Goal: Communication & Community: Ask a question

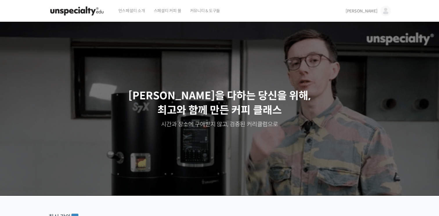
click at [374, 10] on span "[PERSON_NAME]" at bounding box center [361, 10] width 32 height 5
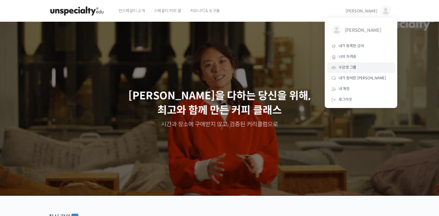
click at [350, 66] on span "수강생 그룹" at bounding box center [347, 67] width 18 height 5
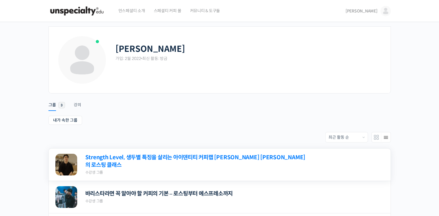
click at [254, 161] on link "Strength Level, 생두별 특징을 살리는 아이덴티티 커피랩 [PERSON_NAME] [PERSON_NAME]의 로스팅 클래스" at bounding box center [196, 161] width 222 height 15
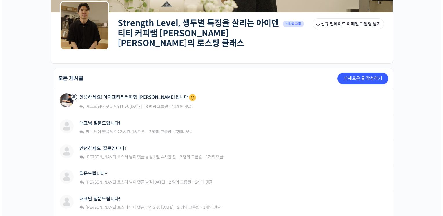
scroll to position [80, 0]
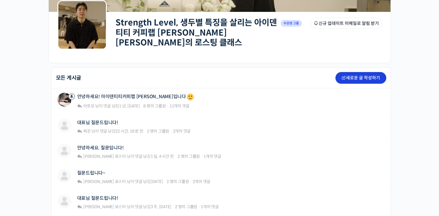
click at [366, 72] on link "새로운 글 작성하기" at bounding box center [360, 78] width 51 height 12
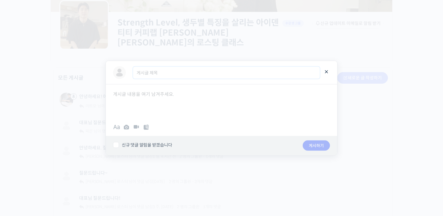
click at [154, 73] on input "게시글 제목" at bounding box center [226, 73] width 187 height 12
type input "ㅇ"
type input "다시 질문드립니다!"
click at [117, 96] on div at bounding box center [221, 101] width 231 height 35
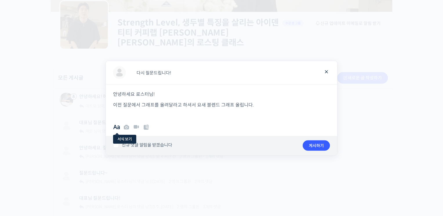
click at [115, 128] on span at bounding box center [116, 127] width 7 height 7
click at [127, 125] on icon at bounding box center [126, 127] width 7 height 7
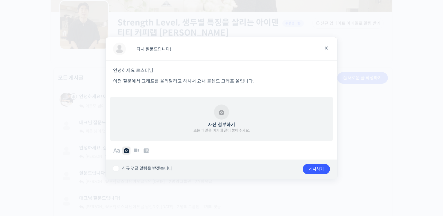
click at [221, 112] on button "사진 첨부하기 또는 파일을 여기에 끌어 놓아주세요." at bounding box center [221, 119] width 57 height 29
click at [217, 115] on button "사진 첨부하기 또는 파일을 여기에 끌어 놓아주세요." at bounding box center [221, 119] width 57 height 29
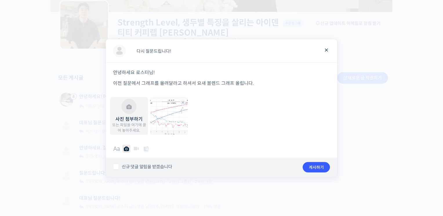
click at [258, 83] on p "이전 질문에서 그래프를 올려달라고 하셔서 요새 블렌드 그래프 올립니다." at bounding box center [221, 83] width 217 height 8
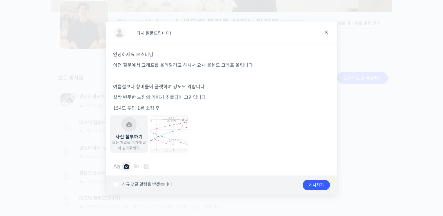
click at [134, 110] on p "154도 투팁 1분 소킹 후" at bounding box center [221, 108] width 217 height 8
click at [159, 109] on p "154도 투입 1분 소킹 후" at bounding box center [221, 108] width 217 height 8
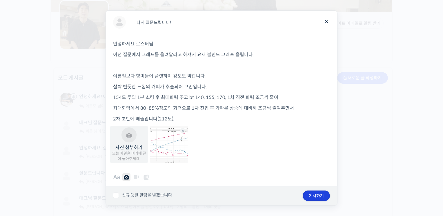
click at [316, 197] on button "게시하기" at bounding box center [316, 196] width 27 height 10
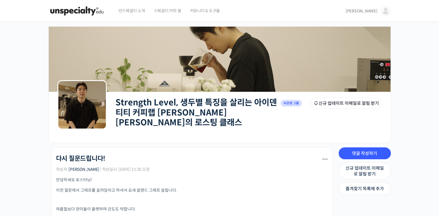
click at [211, 105] on link "Strength Level, 생두별 특징을 살리는 아이덴티티 커피랩 [PERSON_NAME] [PERSON_NAME]의 로스팅 클래스" at bounding box center [195, 112] width 161 height 30
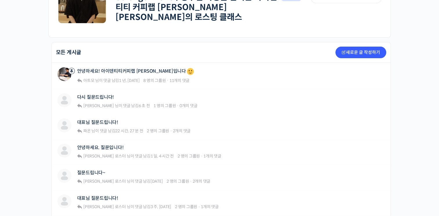
scroll to position [105, 0]
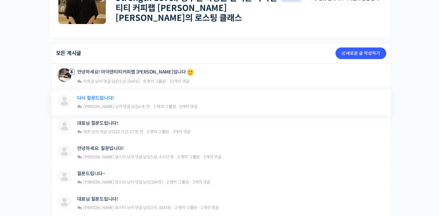
click at [94, 95] on link "다시 질문드립니다!" at bounding box center [95, 98] width 37 height 6
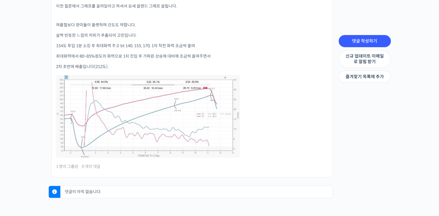
scroll to position [177, 0]
